Goal: Task Accomplishment & Management: Complete application form

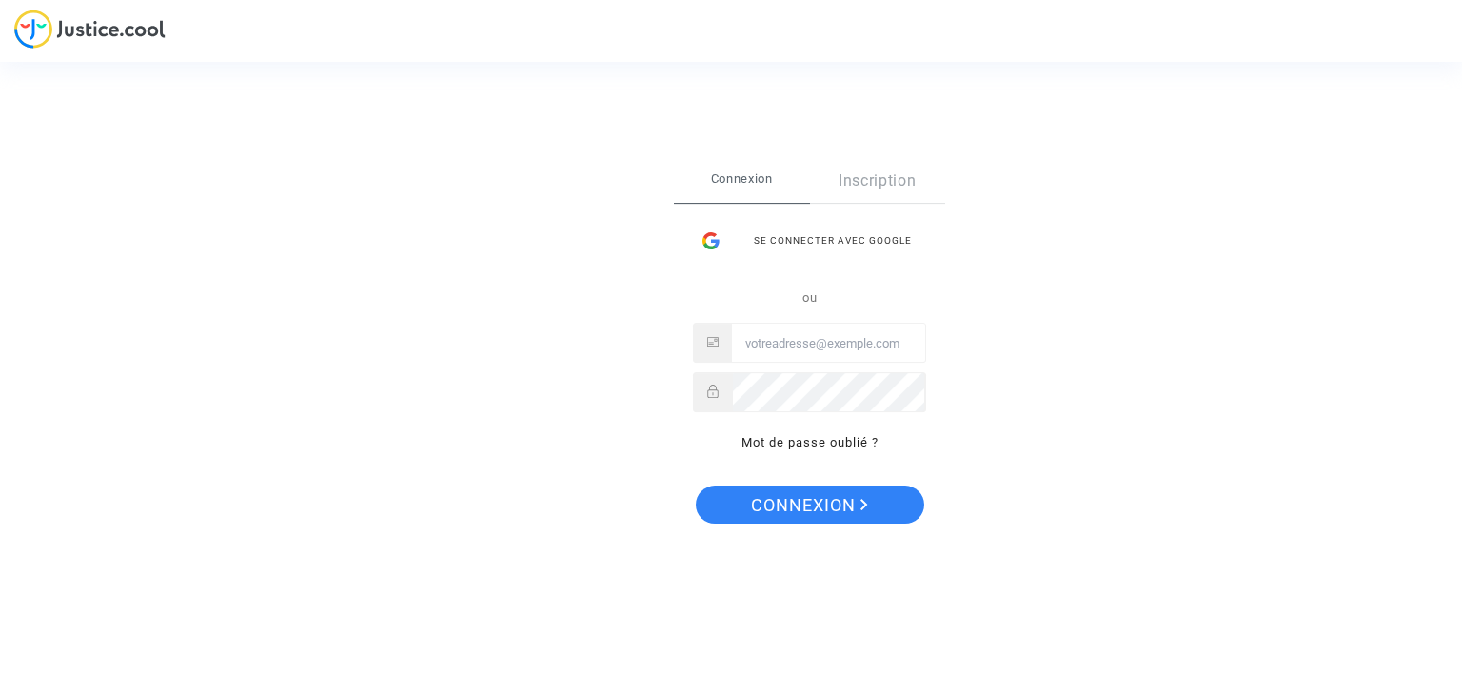
type input "[EMAIL_ADDRESS][DOMAIN_NAME]"
click at [838, 506] on span "Connexion" at bounding box center [809, 505] width 117 height 40
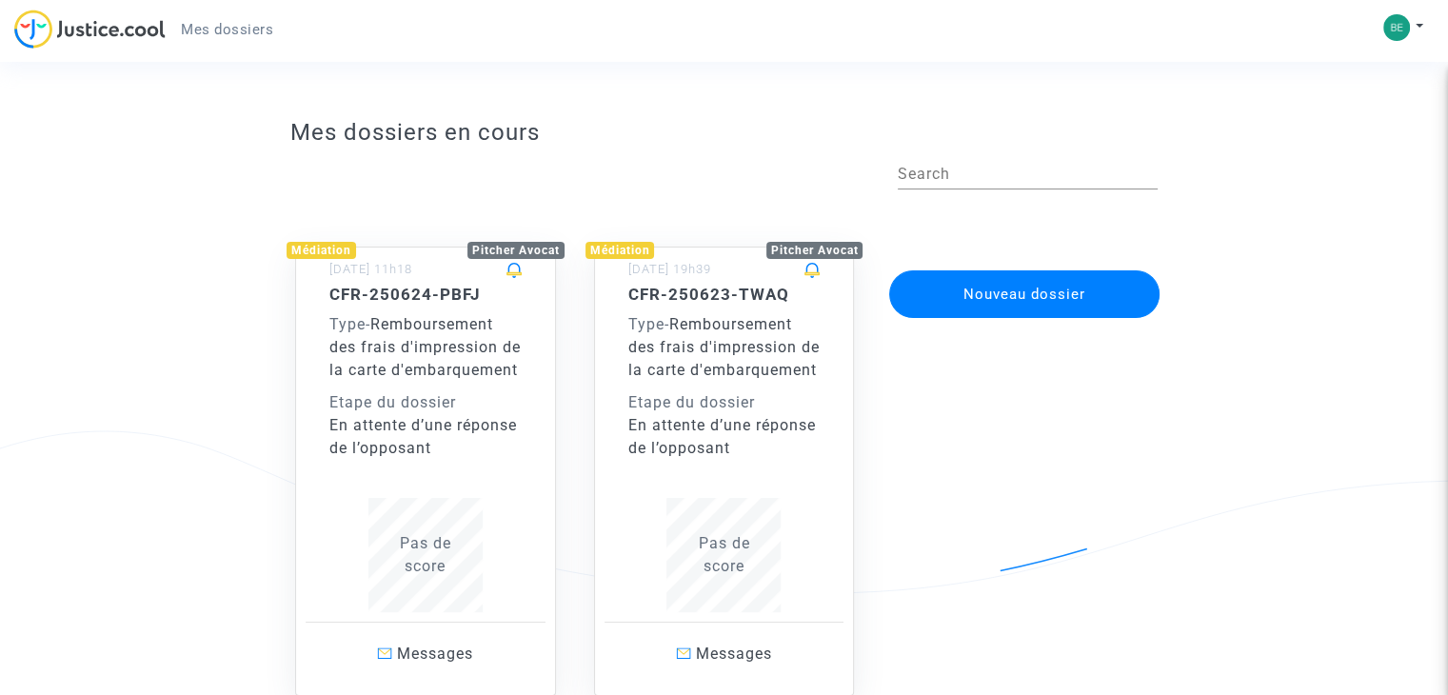
click at [1035, 294] on button "Nouveau dossier" at bounding box center [1024, 294] width 270 height 48
